Goal: Information Seeking & Learning: Learn about a topic

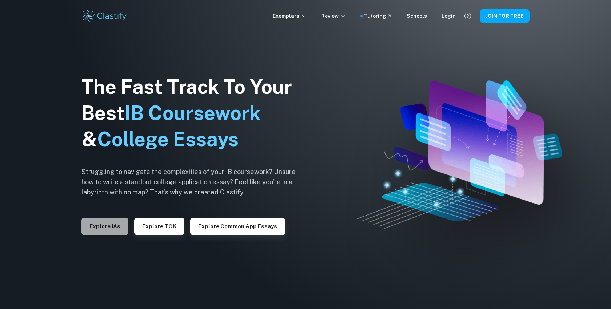
click at [114, 227] on button "Explore IAs" at bounding box center [105, 226] width 47 height 17
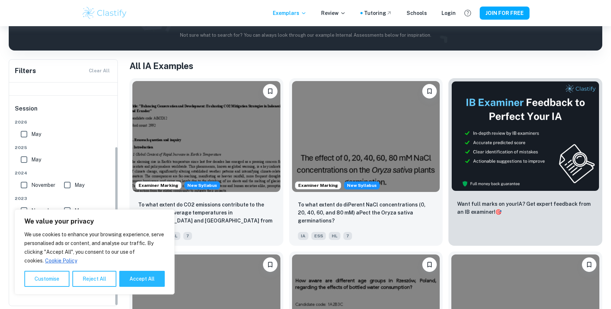
scroll to position [90, 0]
click at [141, 277] on button "Accept All" at bounding box center [141, 279] width 45 height 16
checkbox input "true"
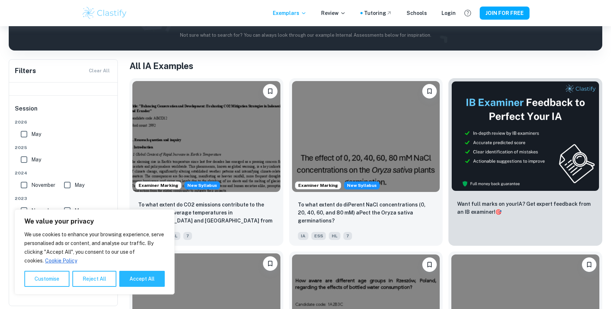
checkbox input "true"
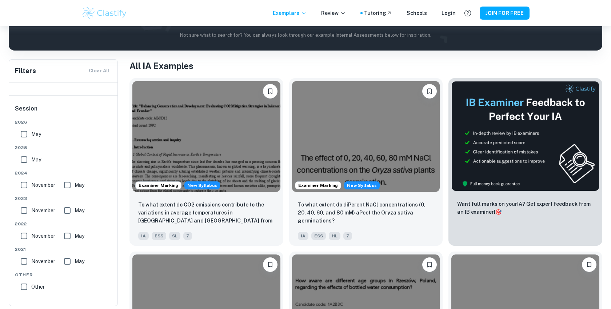
click at [23, 134] on input "May" at bounding box center [24, 134] width 15 height 15
checkbox input "true"
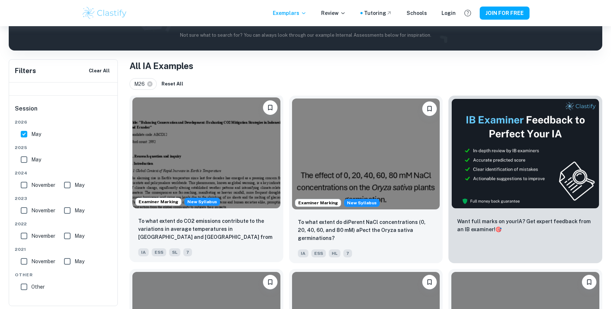
click at [181, 183] on img at bounding box center [206, 153] width 148 height 111
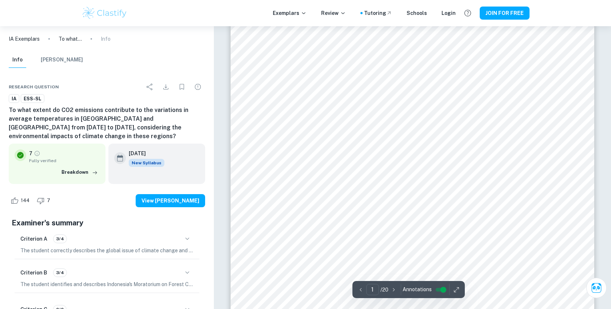
scroll to position [276, 0]
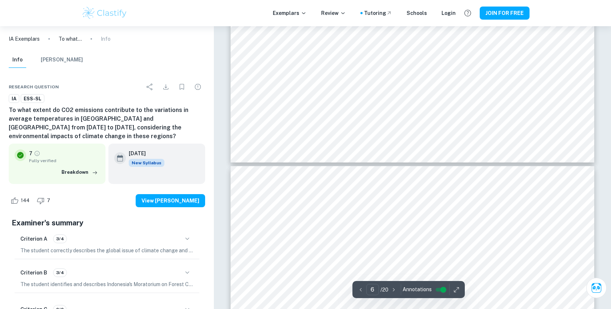
type input "7"
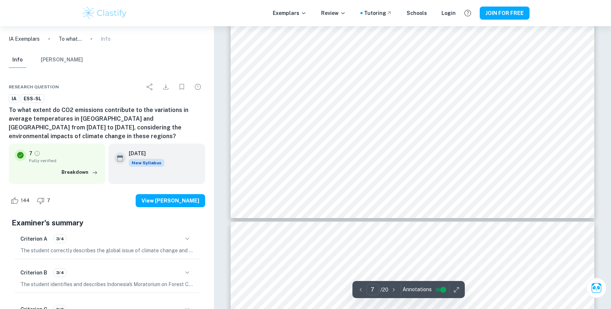
scroll to position [3249, 0]
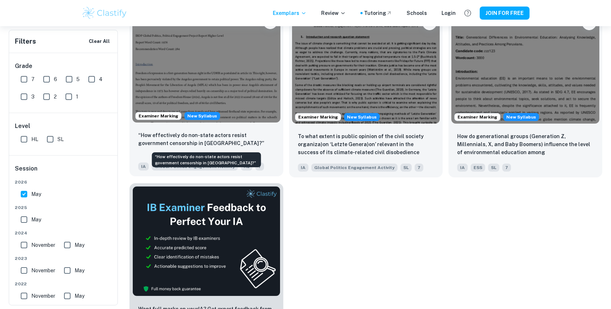
scroll to position [1010, 0]
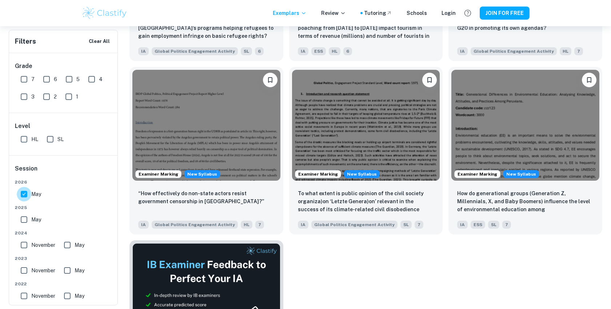
click at [25, 199] on input "May" at bounding box center [24, 194] width 15 height 15
checkbox input "false"
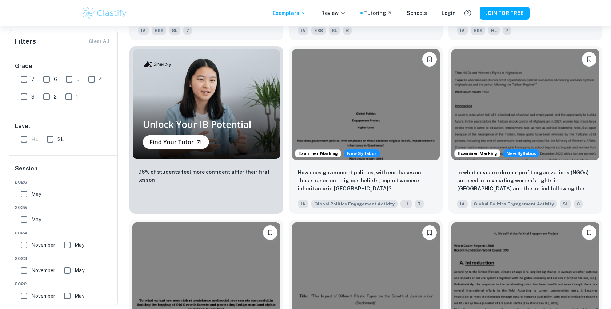
scroll to position [334, 0]
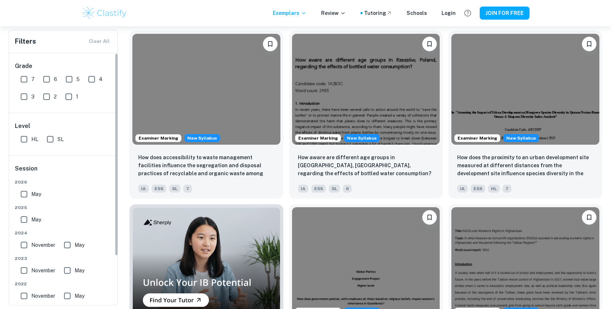
click at [23, 229] on div "2026 May 2025 May 2024 November May 2023 November May 2022 November May 2021 No…" at bounding box center [64, 268] width 98 height 178
click at [26, 222] on input "May" at bounding box center [24, 219] width 15 height 15
checkbox input "true"
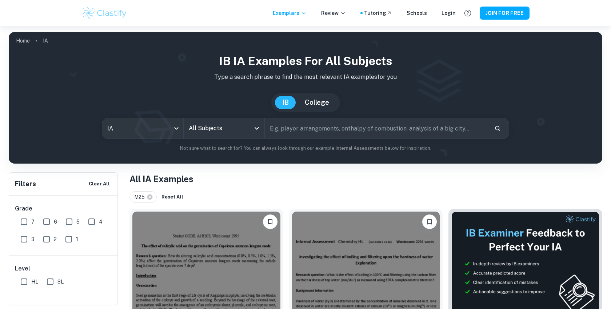
scroll to position [0, 0]
click at [227, 132] on input "All Subjects" at bounding box center [219, 129] width 64 height 14
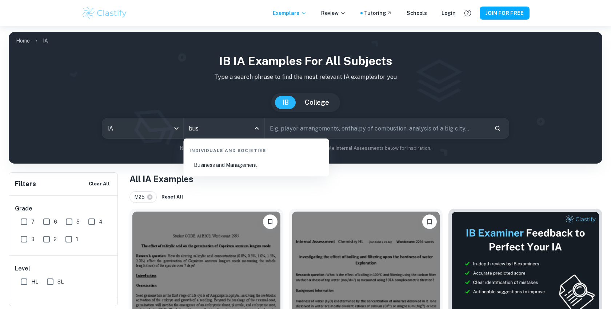
click at [212, 169] on li "Business and Management" at bounding box center [257, 165] width 140 height 17
type input "Business and Management"
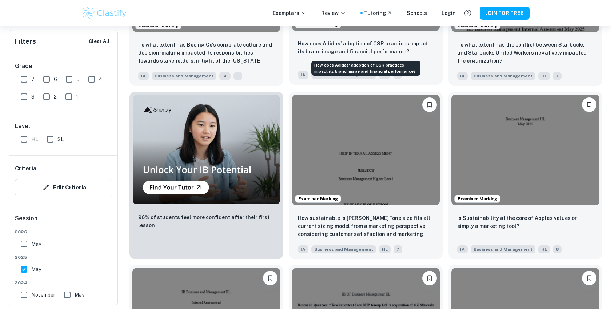
scroll to position [552, 0]
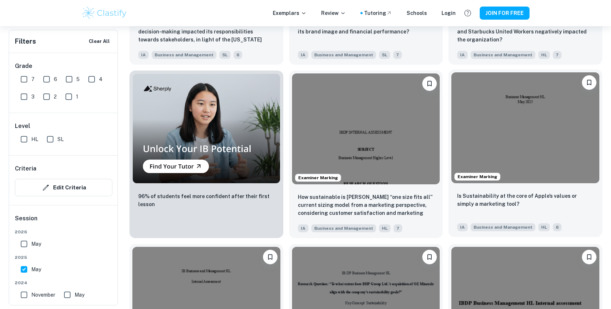
click at [478, 133] on img at bounding box center [526, 127] width 148 height 111
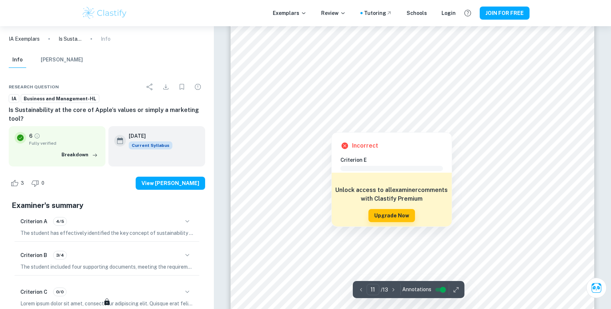
scroll to position [5379, 0]
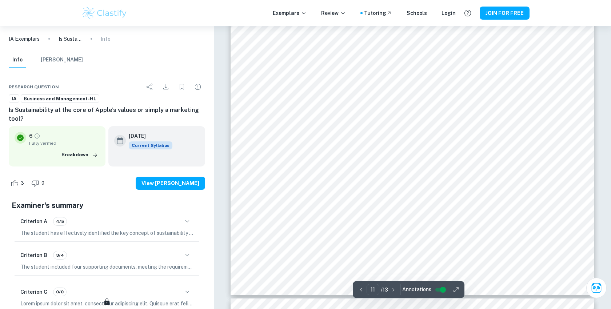
type input "12"
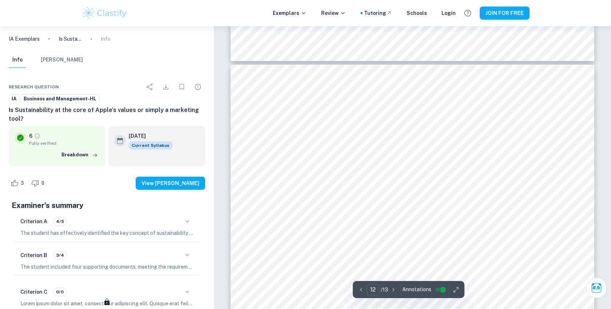
scroll to position [5868, 0]
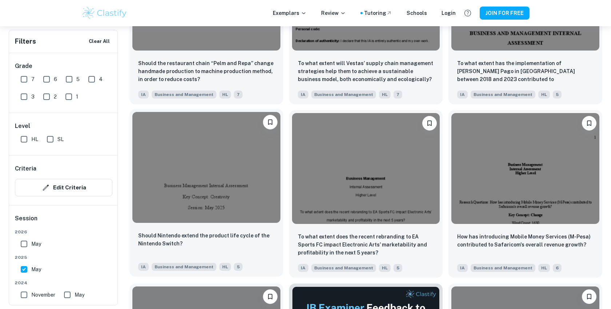
scroll to position [2045, 0]
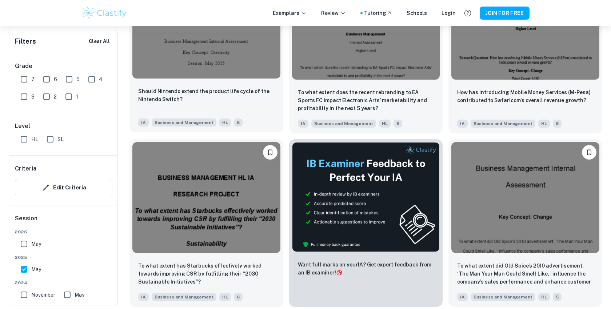
click at [274, 61] on img at bounding box center [206, 23] width 148 height 111
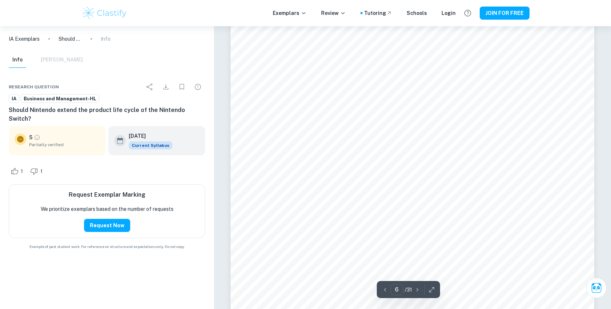
scroll to position [2680, 0]
type input "7"
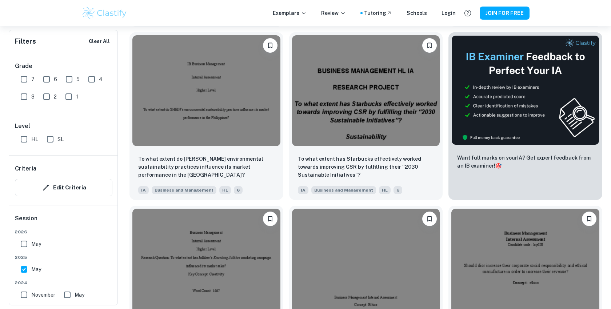
scroll to position [3035, 0]
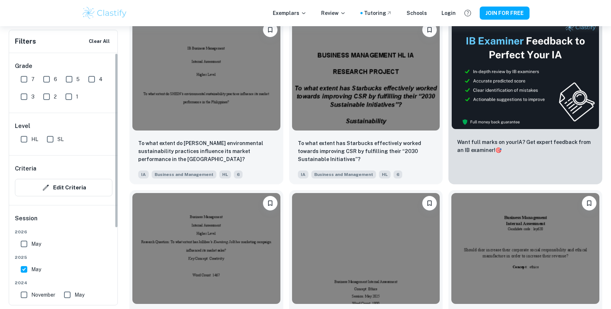
click at [32, 77] on span "7" at bounding box center [32, 79] width 3 height 8
click at [31, 77] on input "7" at bounding box center [24, 79] width 15 height 15
checkbox input "true"
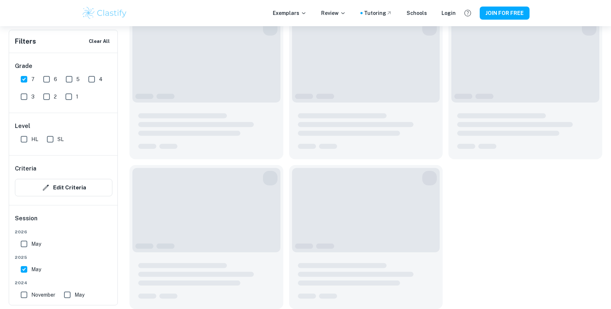
click at [41, 78] on input "6" at bounding box center [46, 79] width 15 height 15
checkbox input "true"
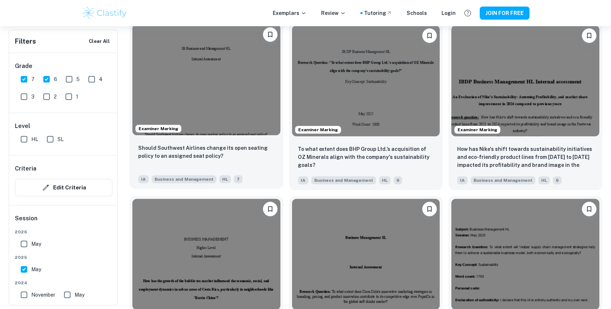
scroll to position [764, 0]
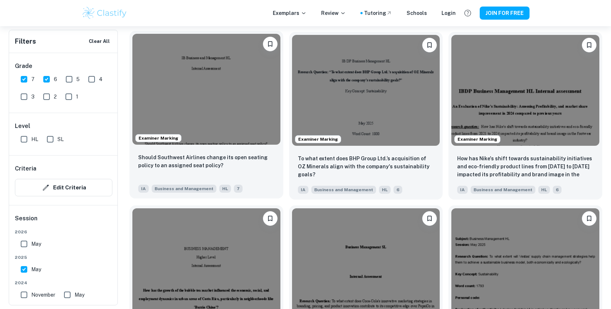
click at [207, 143] on img at bounding box center [206, 89] width 148 height 111
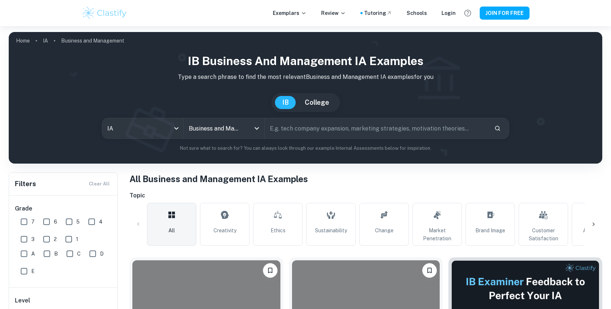
scroll to position [764, 0]
